Goal: Check status: Check status

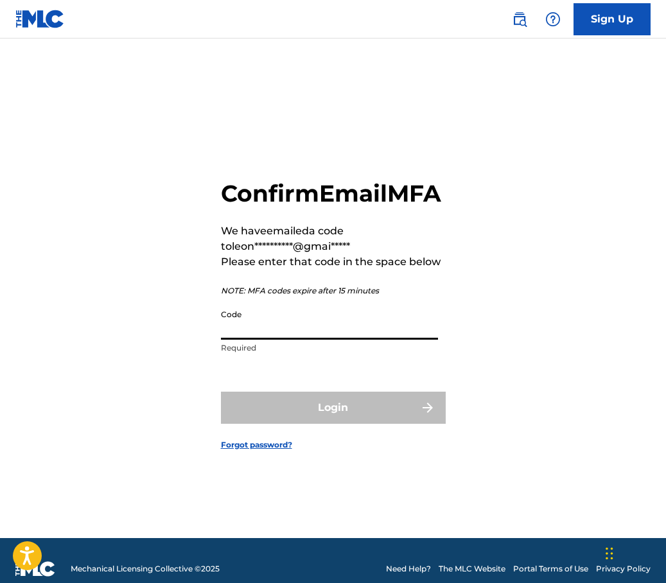
click at [259, 340] on input "Code" at bounding box center [329, 321] width 217 height 37
paste input "506740"
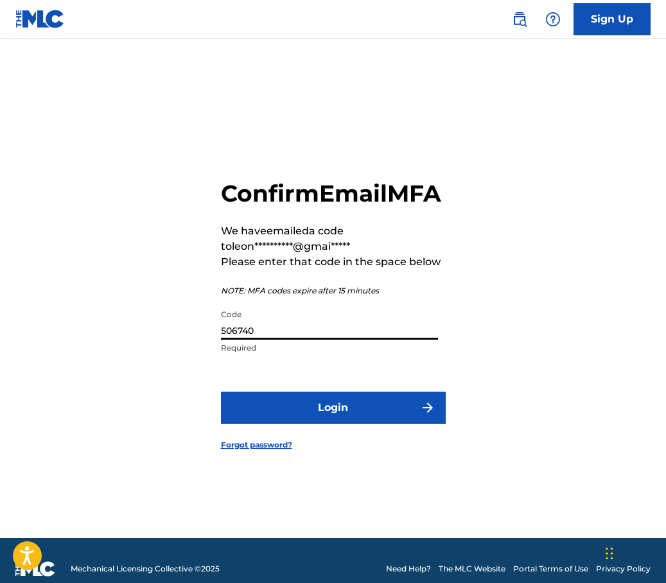
type input "506740"
click at [321, 424] on button "Login" at bounding box center [333, 408] width 225 height 32
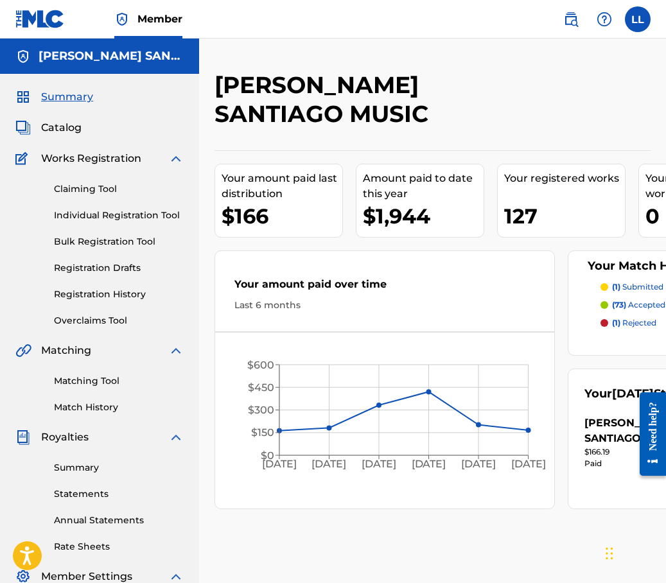
click at [123, 213] on link "Individual Registration Tool" at bounding box center [119, 215] width 130 height 13
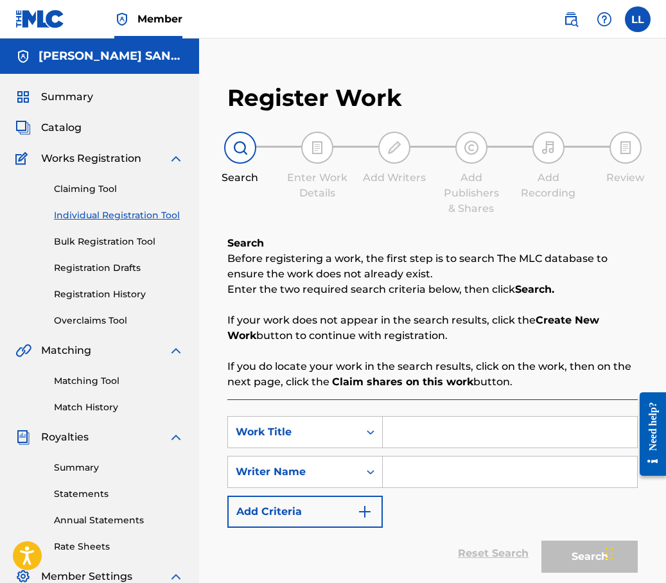
click at [124, 251] on div "Claiming Tool Individual Registration Tool Bulk Registration Tool Registration …" at bounding box center [99, 246] width 168 height 161
click at [123, 242] on link "Bulk Registration Tool" at bounding box center [119, 241] width 130 height 13
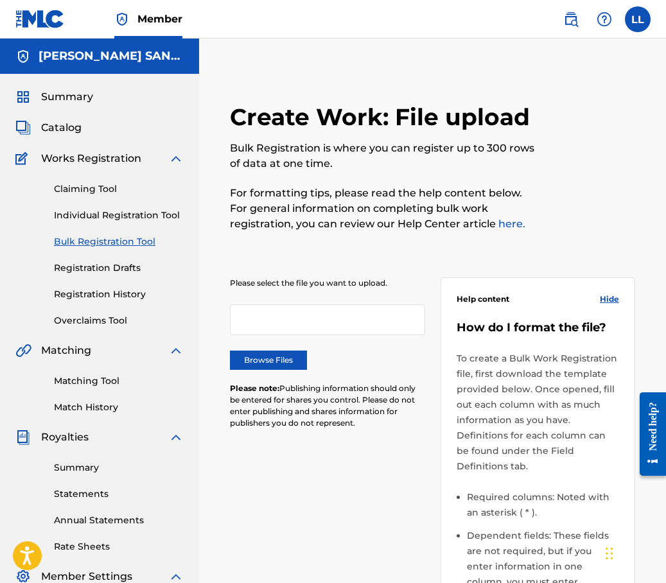
click at [127, 298] on link "Registration History" at bounding box center [119, 294] width 130 height 13
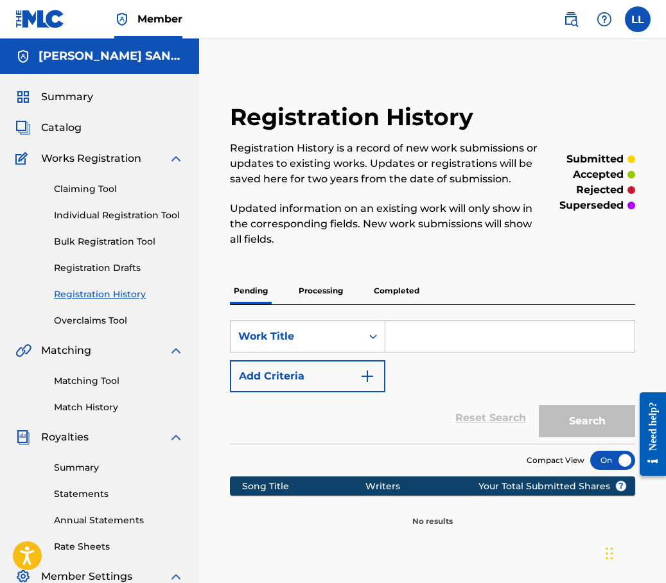
click at [299, 304] on p "Processing" at bounding box center [321, 291] width 52 height 27
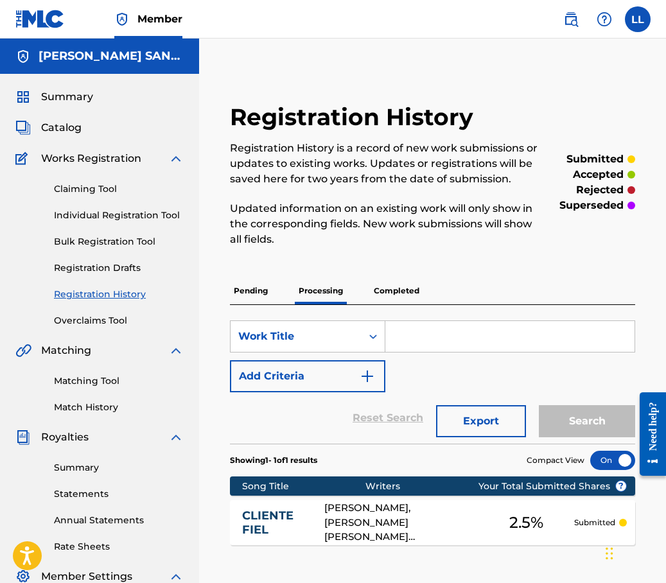
scroll to position [23, 0]
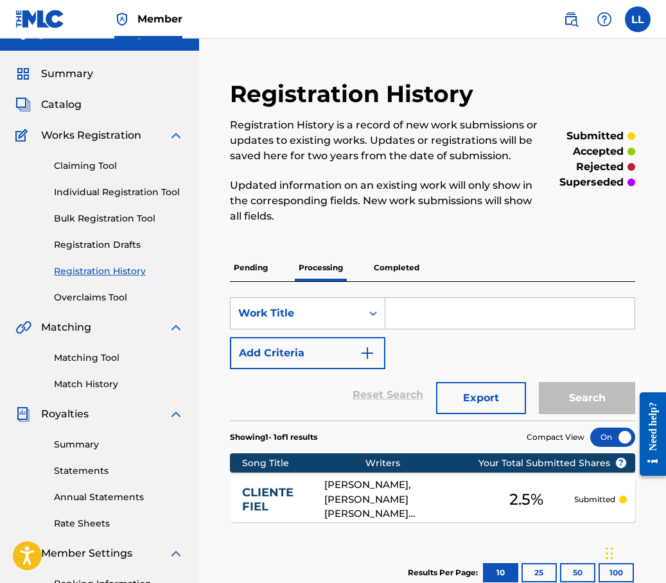
click at [387, 269] on p "Completed" at bounding box center [396, 267] width 53 height 27
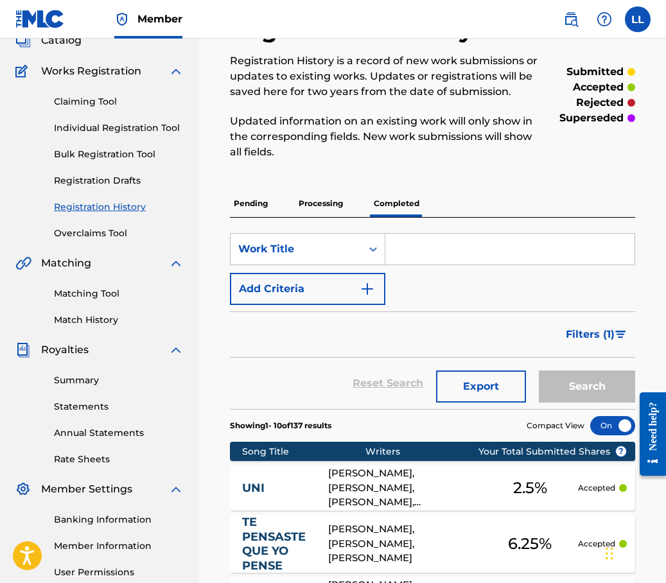
scroll to position [63, 0]
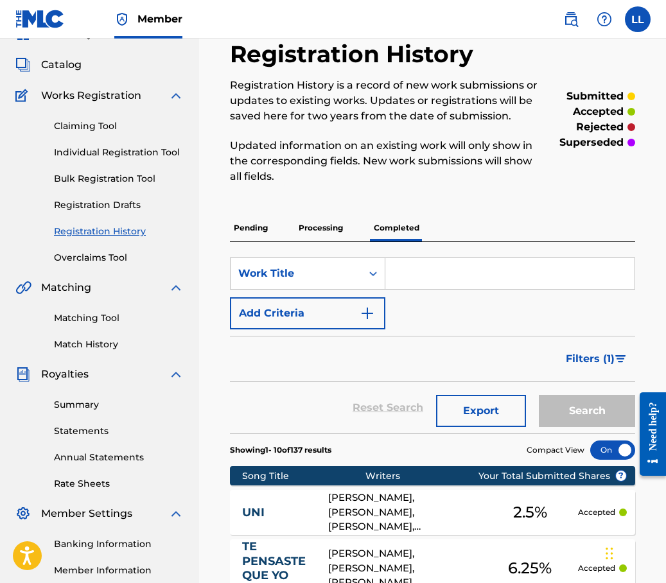
click at [332, 231] on p "Processing" at bounding box center [321, 228] width 52 height 27
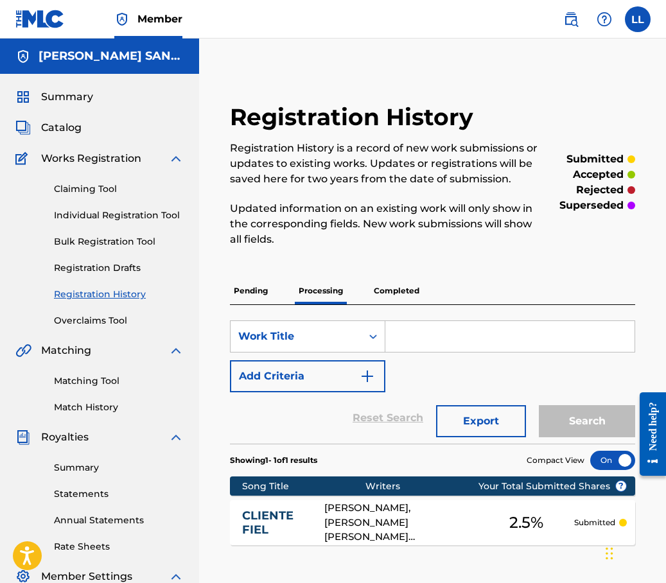
scroll to position [29, 0]
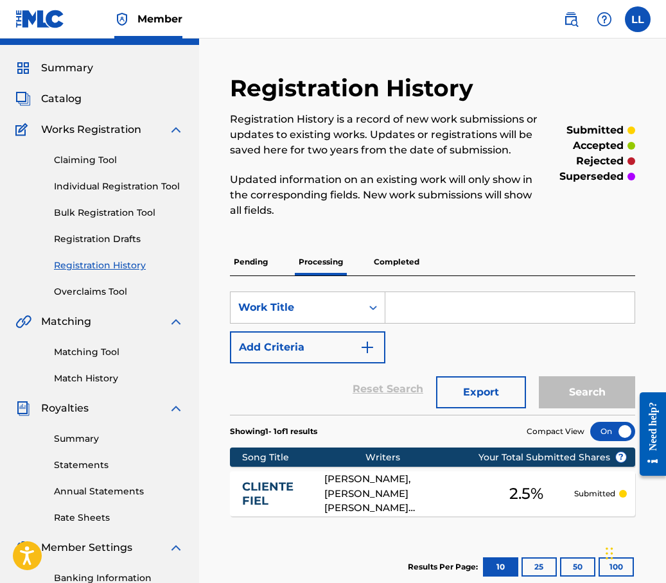
click at [274, 254] on div "Pending Processing Completed" at bounding box center [432, 262] width 405 height 27
click at [267, 259] on p "Pending" at bounding box center [251, 262] width 42 height 27
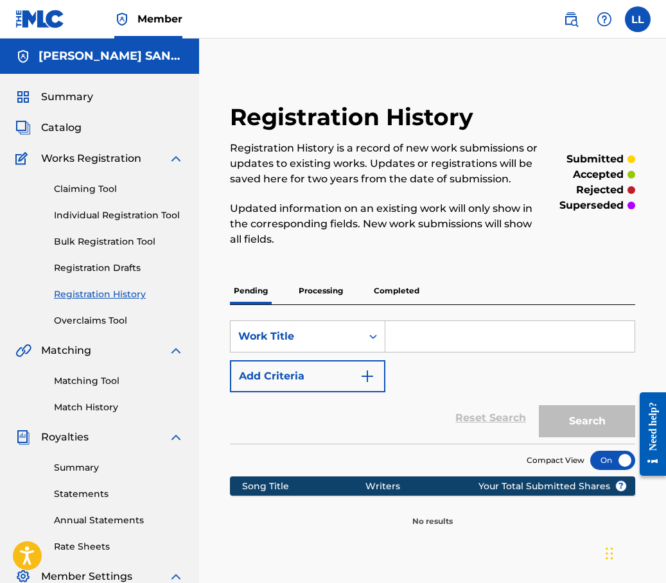
click at [105, 98] on div "Summary" at bounding box center [99, 96] width 168 height 15
click at [82, 102] on span "Summary" at bounding box center [67, 96] width 52 height 15
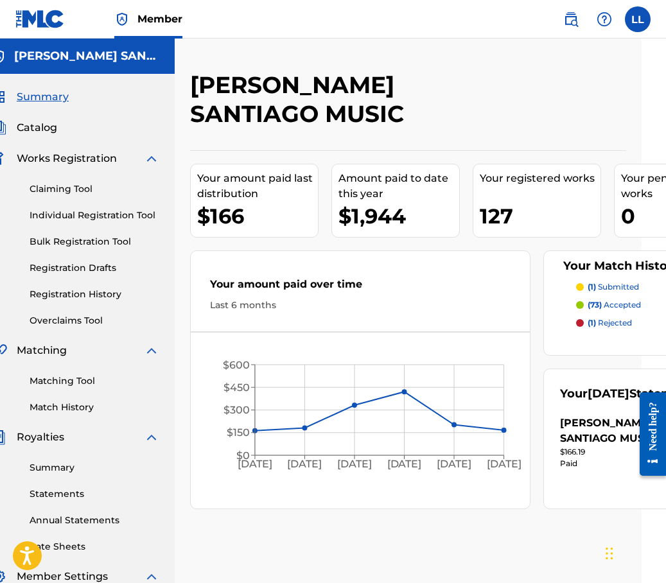
scroll to position [0, 33]
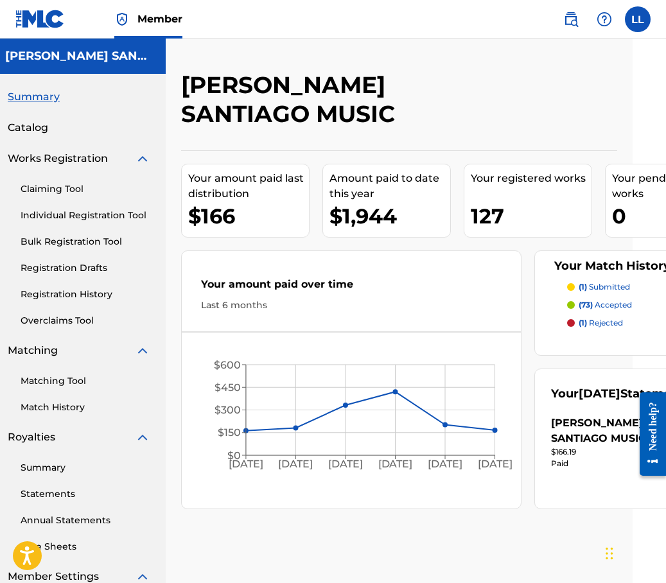
click at [604, 292] on p "(1) submitted" at bounding box center [604, 287] width 51 height 12
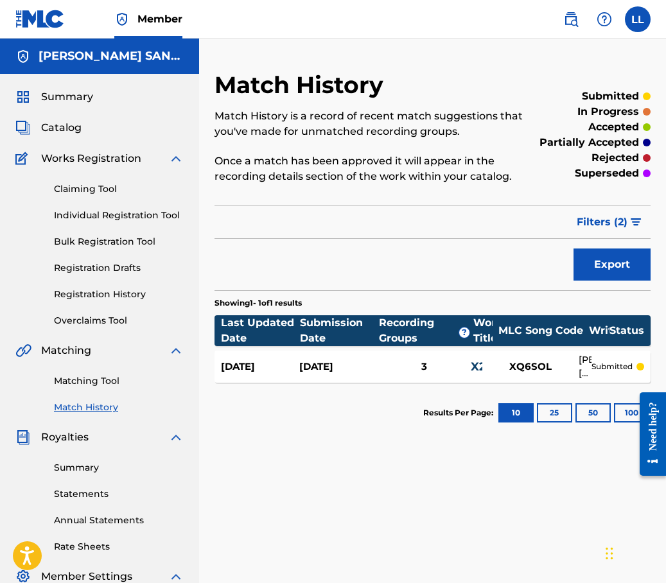
click at [638, 12] on label at bounding box center [638, 19] width 26 height 26
click at [638, 19] on input "LL [PERSON_NAME] [EMAIL_ADDRESS][DOMAIN_NAME] Notification Preferences Profile …" at bounding box center [638, 19] width 0 height 0
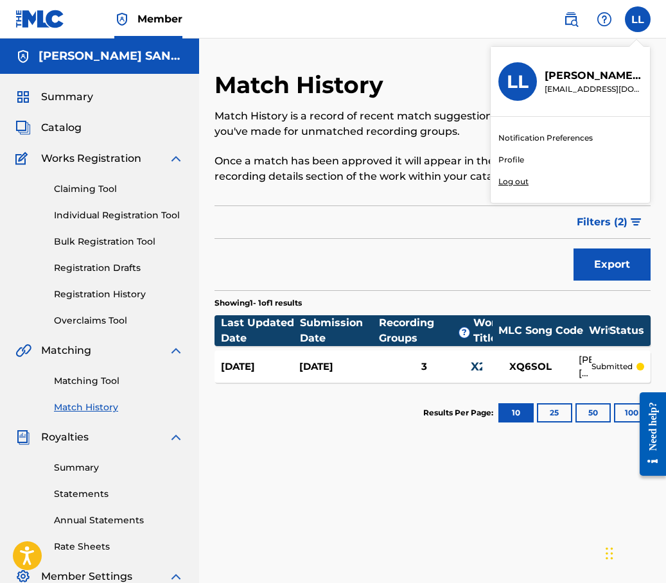
click at [515, 182] on p "Log out" at bounding box center [514, 182] width 30 height 12
click at [638, 19] on input "LL [PERSON_NAME] [EMAIL_ADDRESS][DOMAIN_NAME] Notification Preferences Profile …" at bounding box center [638, 19] width 0 height 0
